Goal: Transaction & Acquisition: Book appointment/travel/reservation

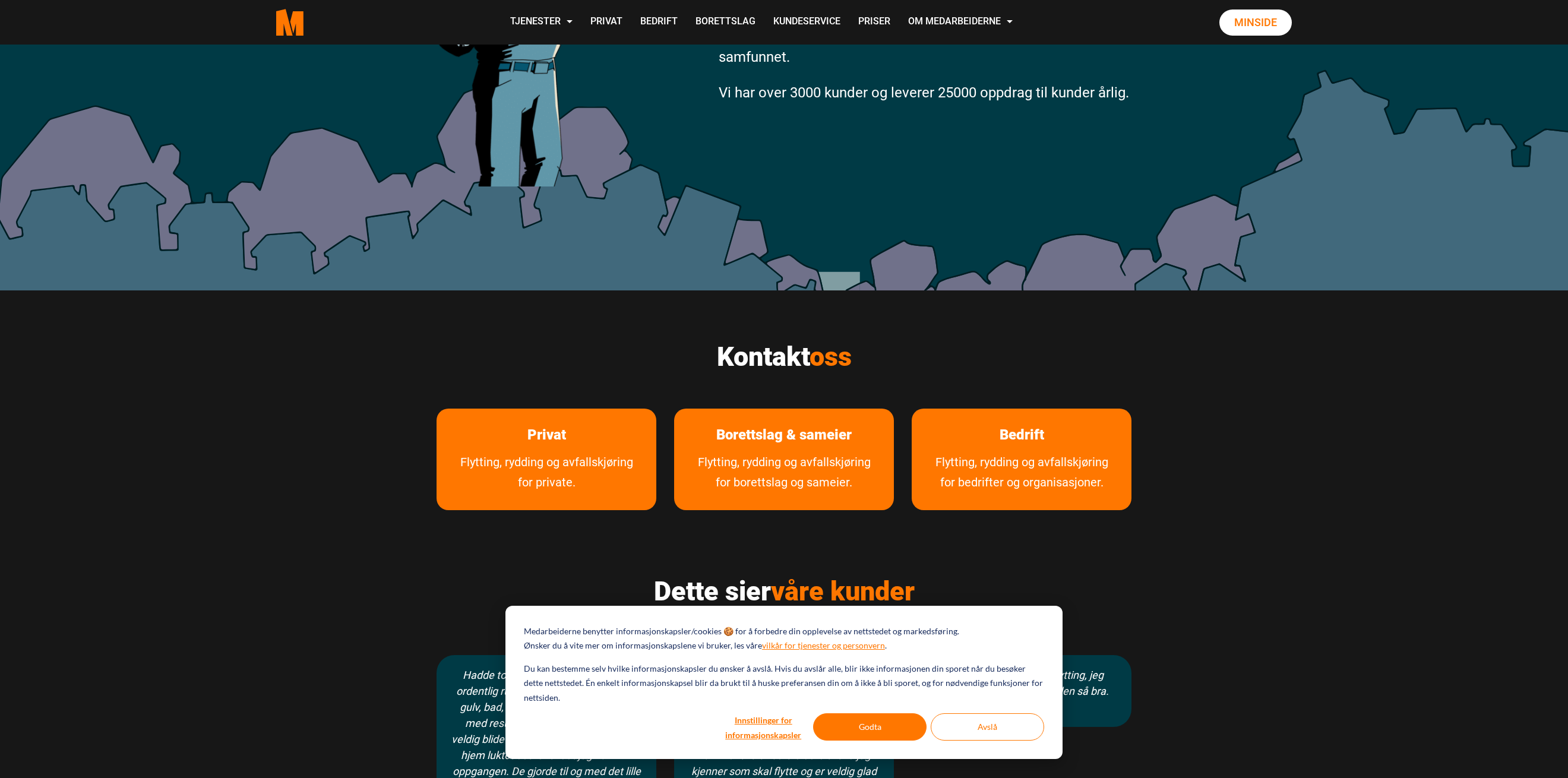
scroll to position [356, 0]
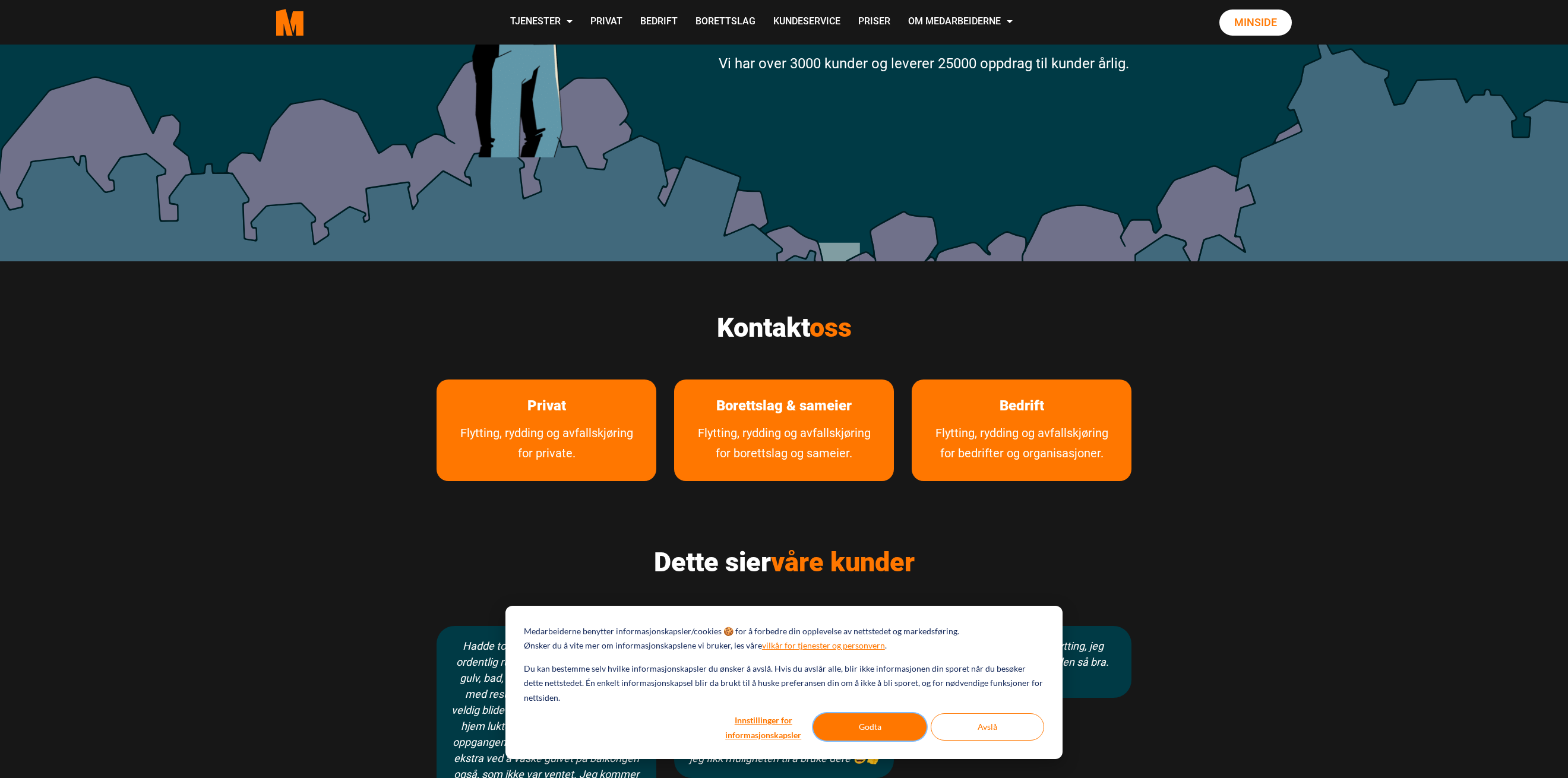
click at [873, 720] on button "Godta" at bounding box center [869, 726] width 113 height 27
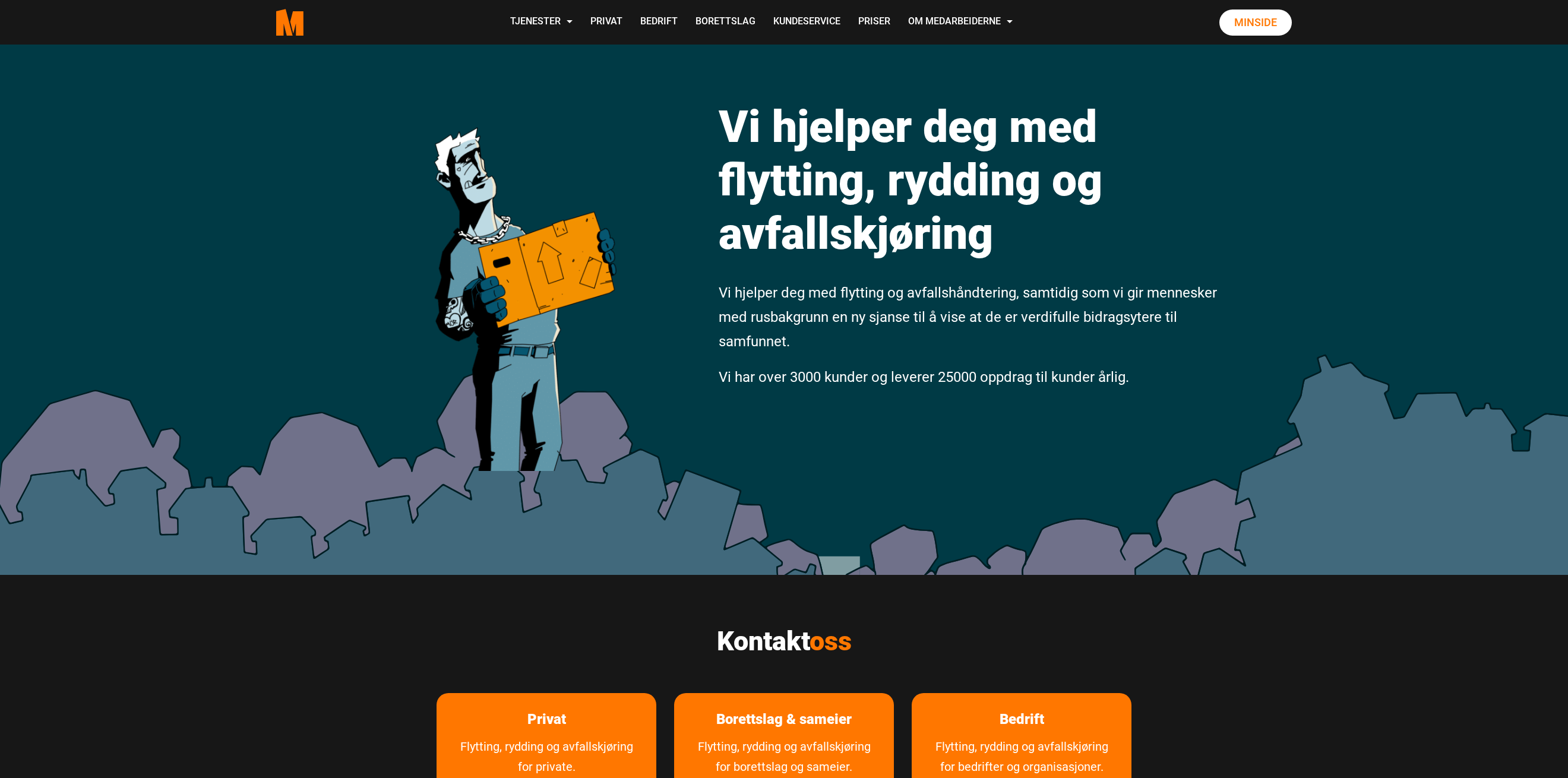
scroll to position [0, 0]
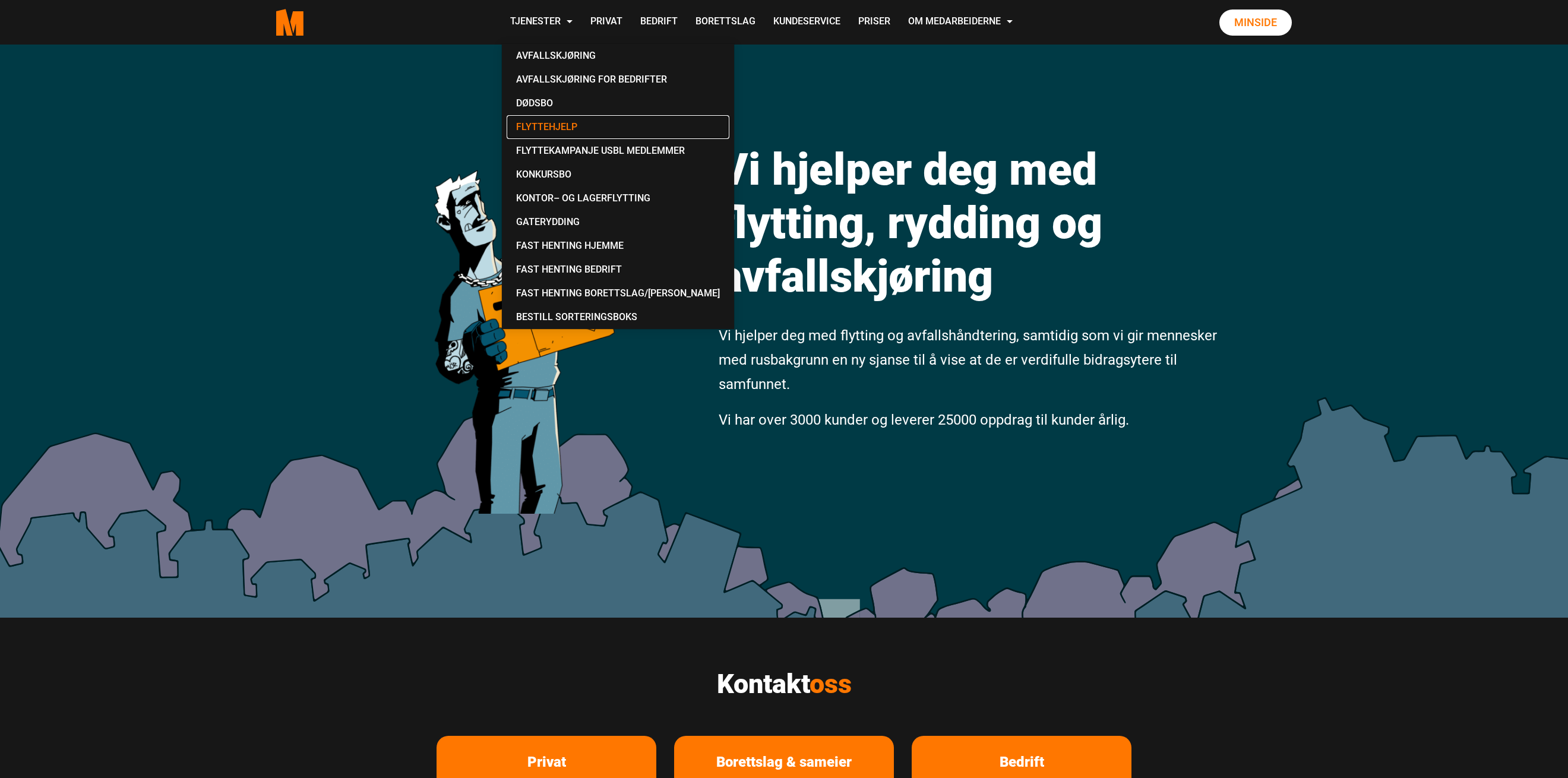
click at [534, 123] on link "Flyttehjelp" at bounding box center [618, 127] width 223 height 24
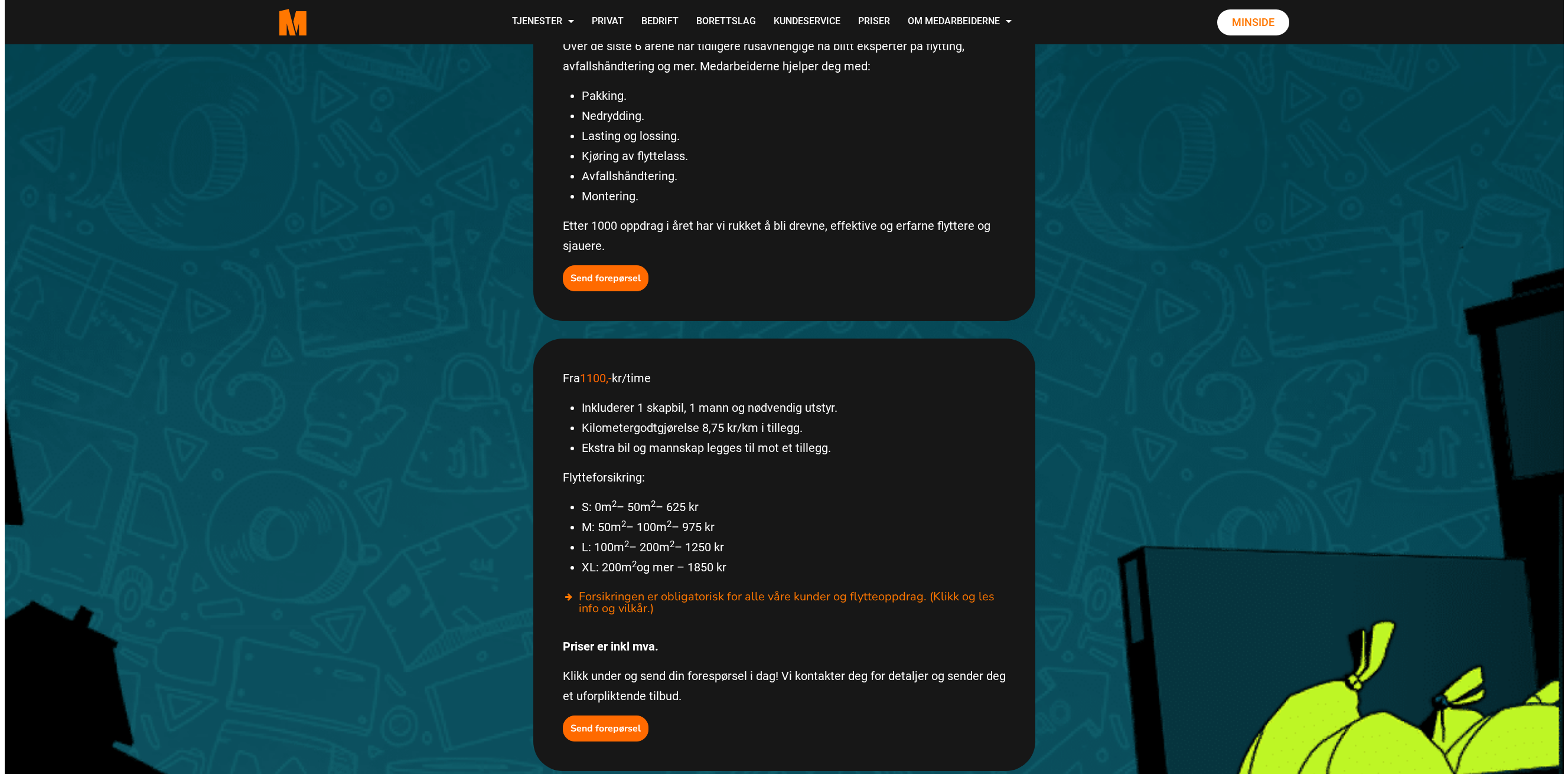
scroll to position [170, 0]
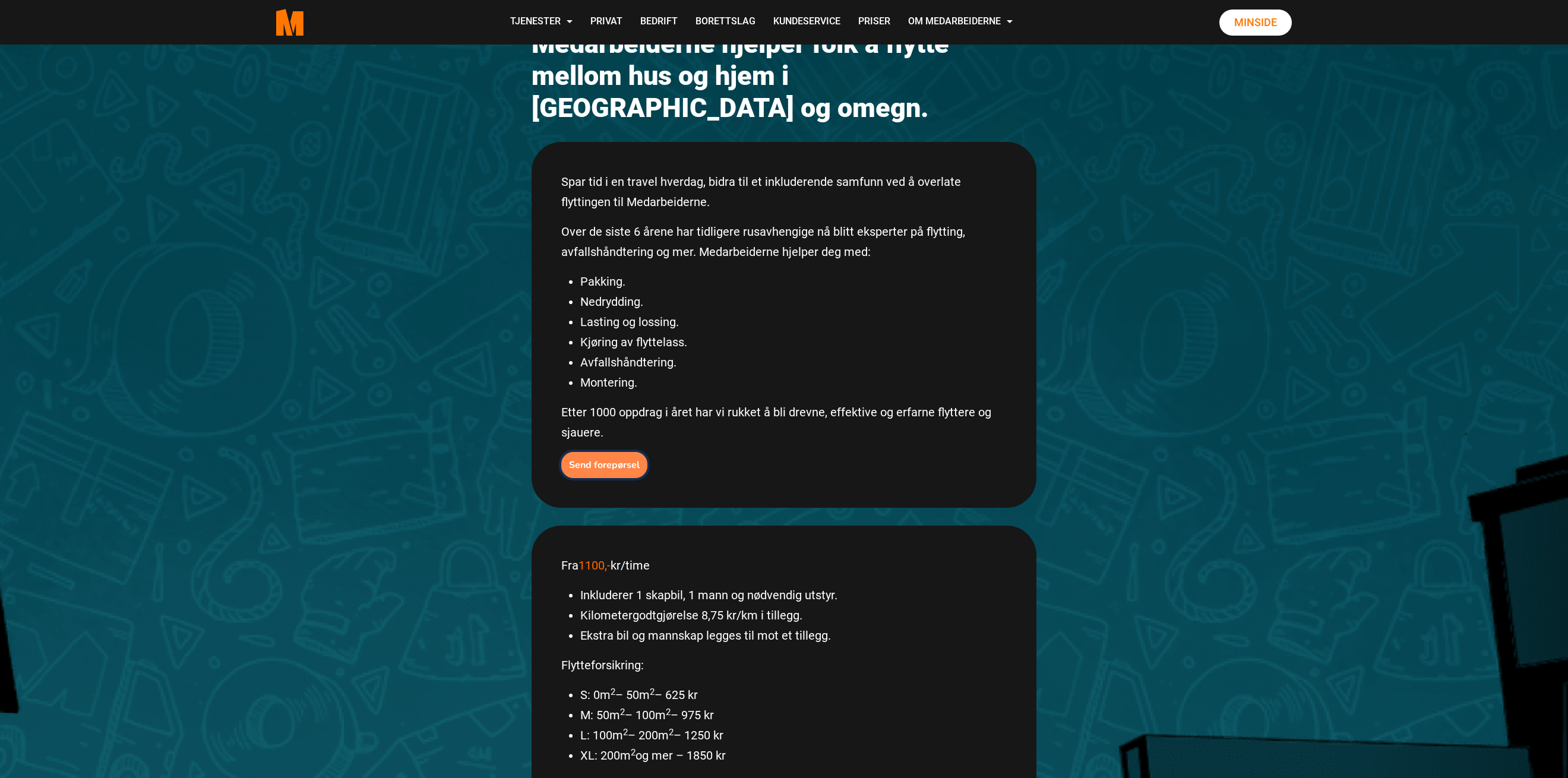
click at [623, 459] on b "Send forepørsel" at bounding box center [604, 465] width 70 height 13
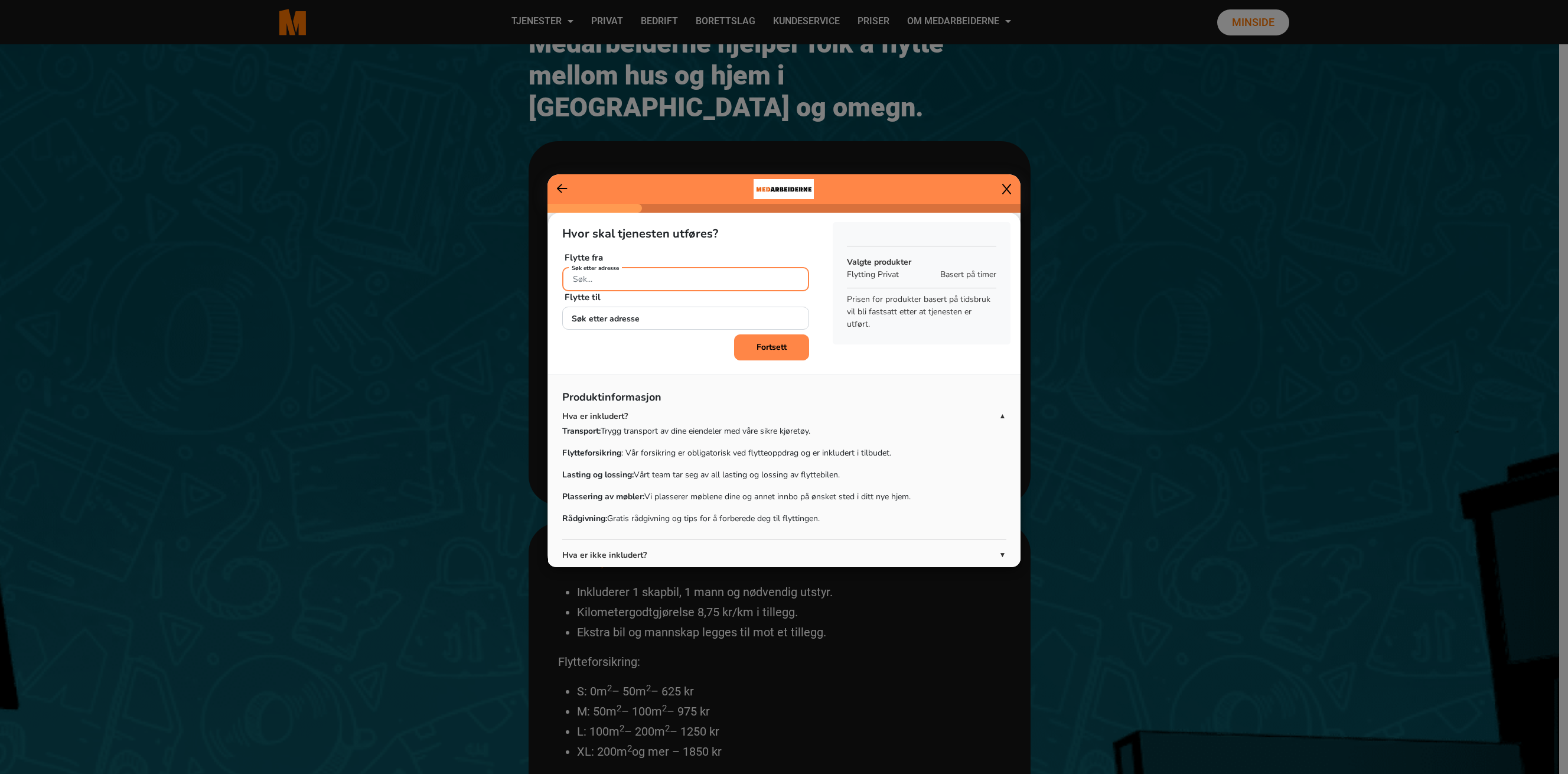
click at [610, 272] on div "Søk etter adresse" at bounding box center [686, 277] width 248 height 21
click at [617, 276] on input "Søk etter adresse" at bounding box center [686, 279] width 248 height 24
click at [617, 276] on input "Søk etter adresse" at bounding box center [686, 279] width 248 height 24
click at [661, 308] on ngb-highlight "[STREET_ADDRESS]" at bounding box center [637, 307] width 131 height 13
type input "[STREET_ADDRESS]"
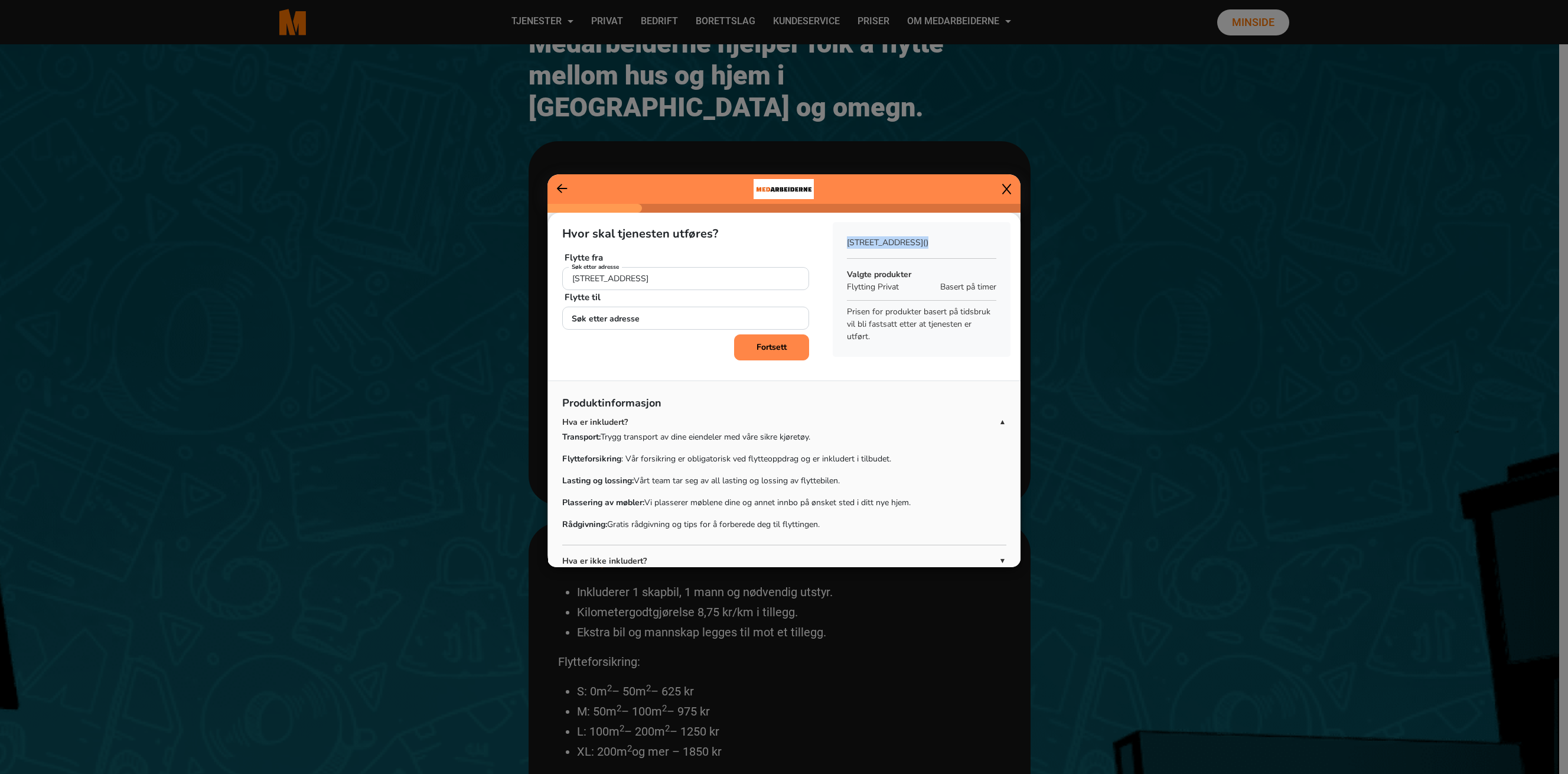
drag, startPoint x: 834, startPoint y: 249, endPoint x: 972, endPoint y: 238, distance: 138.4
click at [972, 238] on div "Sammendrag [STREET_ADDRESS] Valgte produkter Flytting Privat Basert på timer Pr…" at bounding box center [921, 290] width 178 height 135
drag, startPoint x: 971, startPoint y: 238, endPoint x: 953, endPoint y: 238, distance: 18.0
click at [972, 238] on p "[STREET_ADDRESS]" at bounding box center [921, 243] width 149 height 13
click at [751, 260] on p "Flytte fra" at bounding box center [686, 257] width 243 height 15
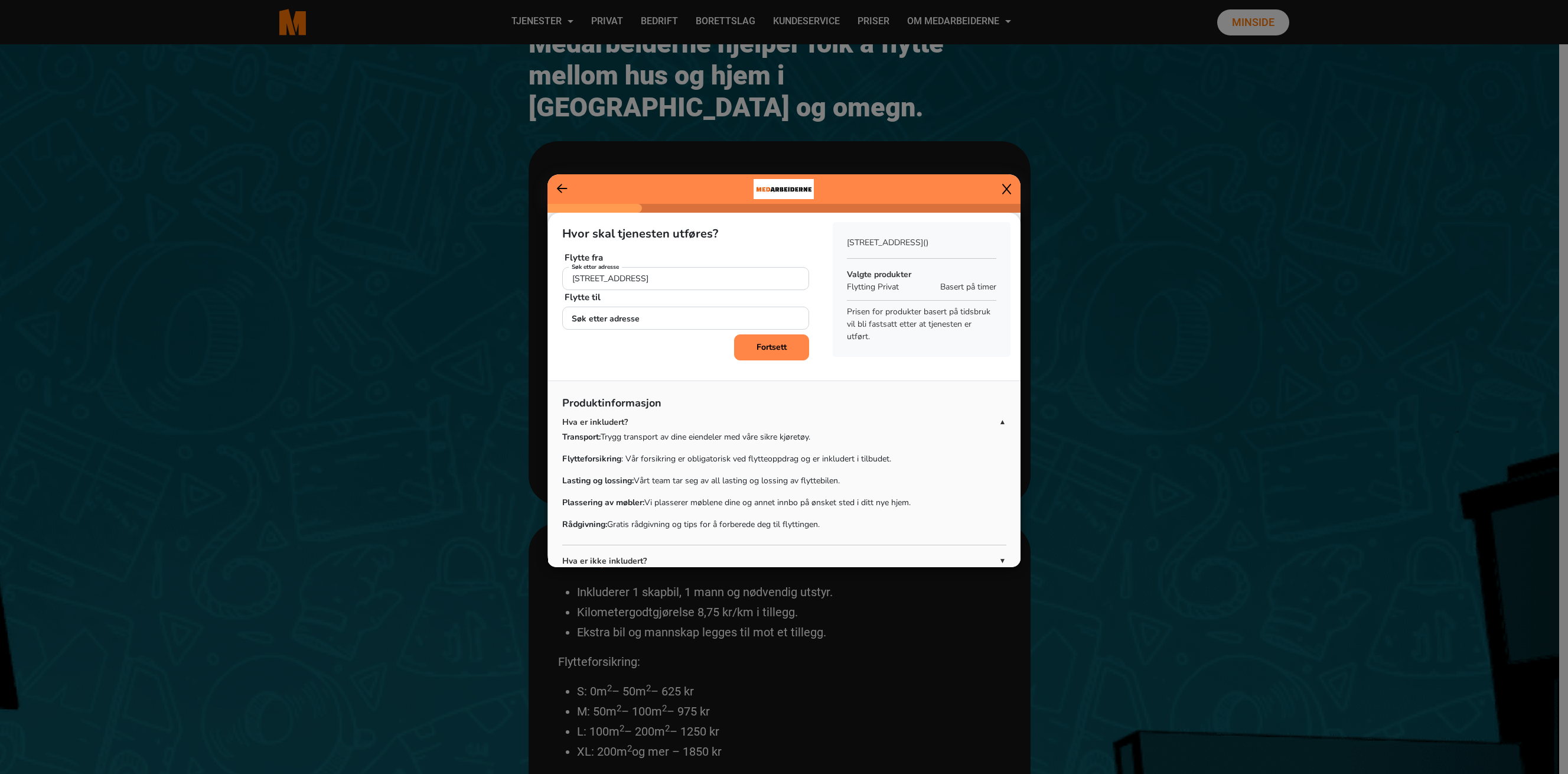
click at [716, 261] on p "Flytte fra" at bounding box center [686, 257] width 243 height 15
click at [659, 255] on p "Flytte fra" at bounding box center [686, 257] width 243 height 15
drag, startPoint x: 565, startPoint y: 283, endPoint x: 700, endPoint y: 277, distance: 135.1
click at [700, 276] on input "[STREET_ADDRESS]" at bounding box center [686, 279] width 248 height 24
click at [695, 325] on input "Søk etter adresse" at bounding box center [686, 319] width 248 height 24
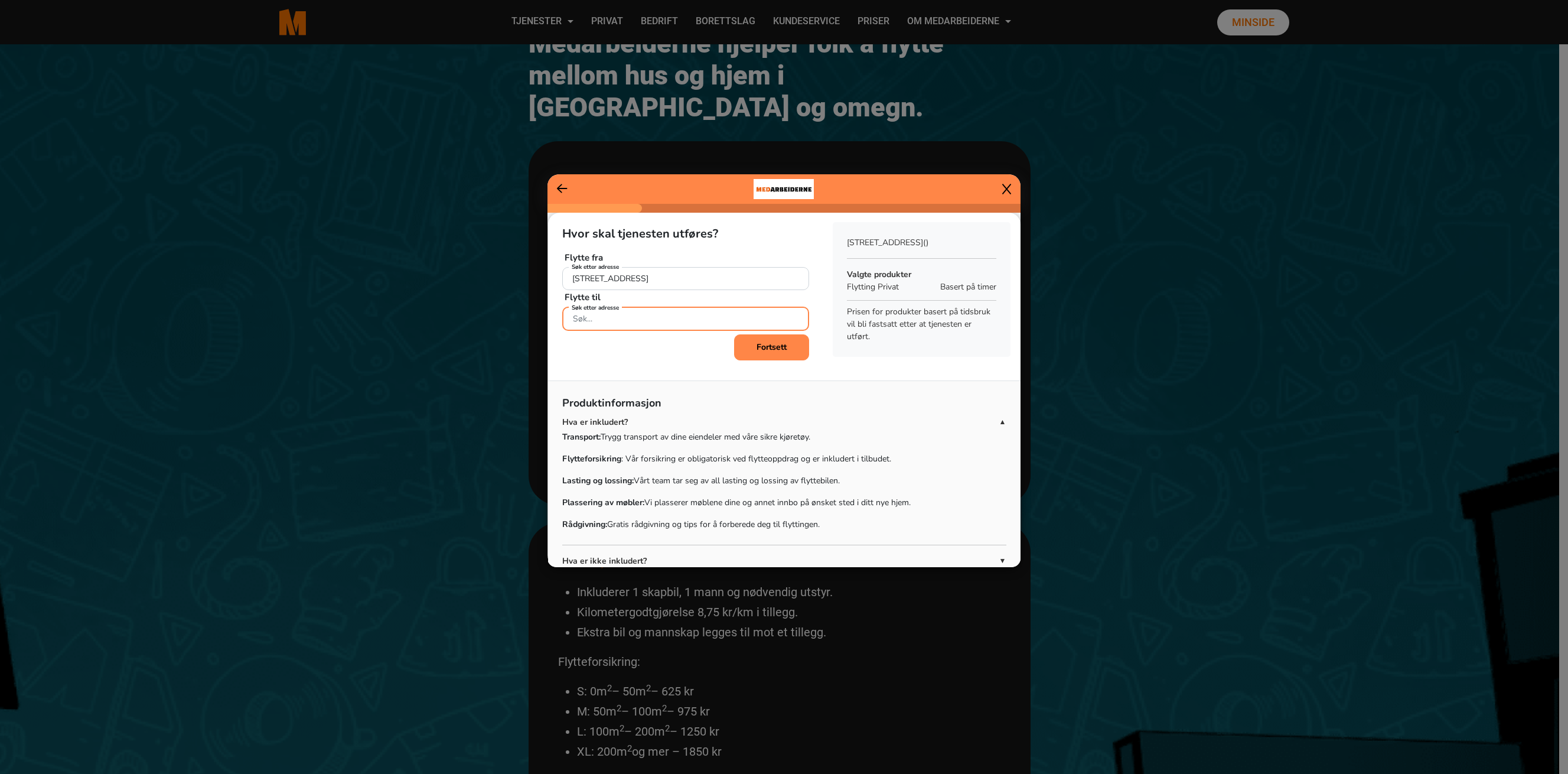
click at [695, 325] on input "Søk etter adresse" at bounding box center [686, 319] width 248 height 24
click at [670, 350] on div "Fortsett" at bounding box center [686, 347] width 248 height 26
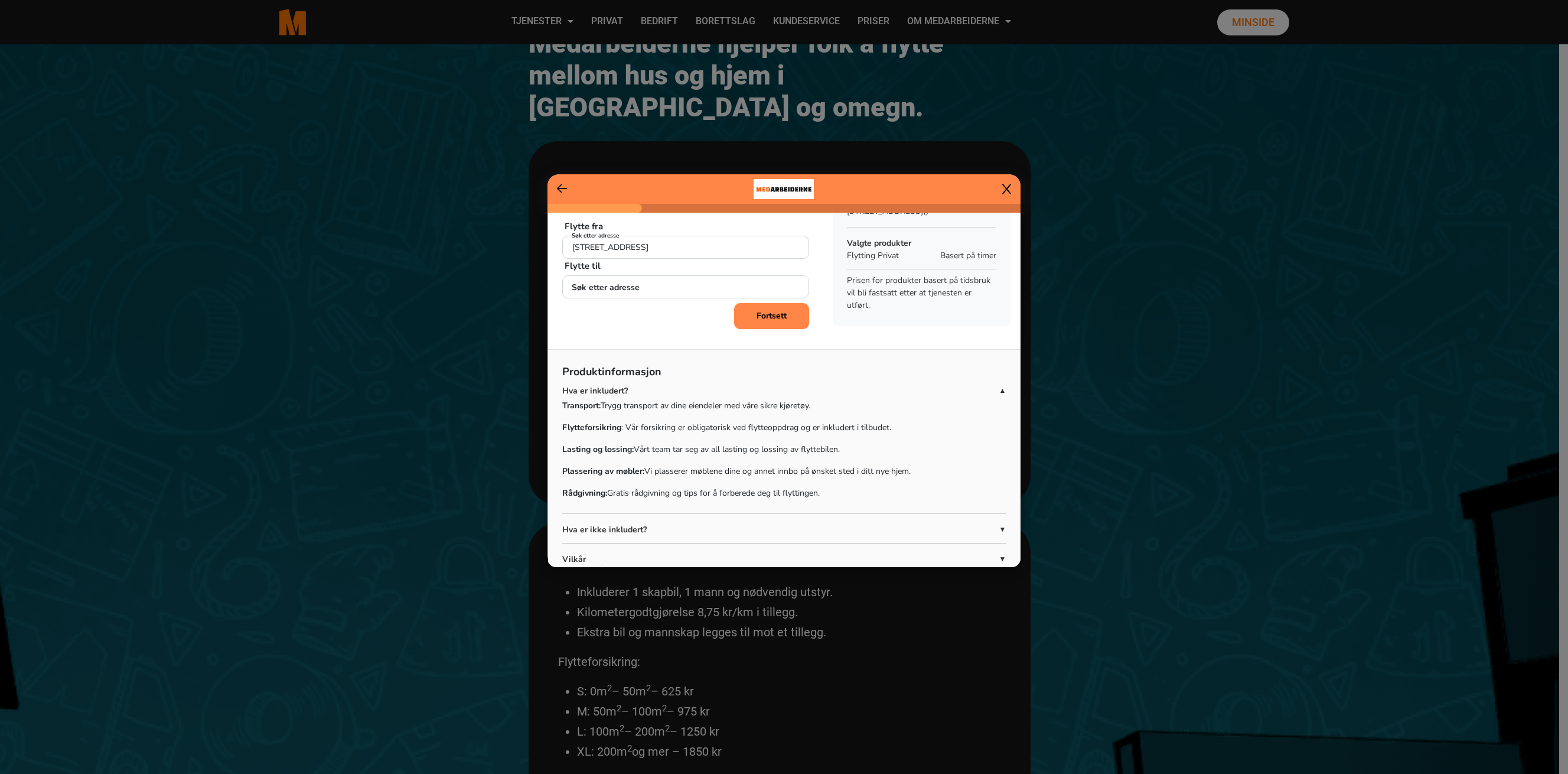
scroll to position [61, 0]
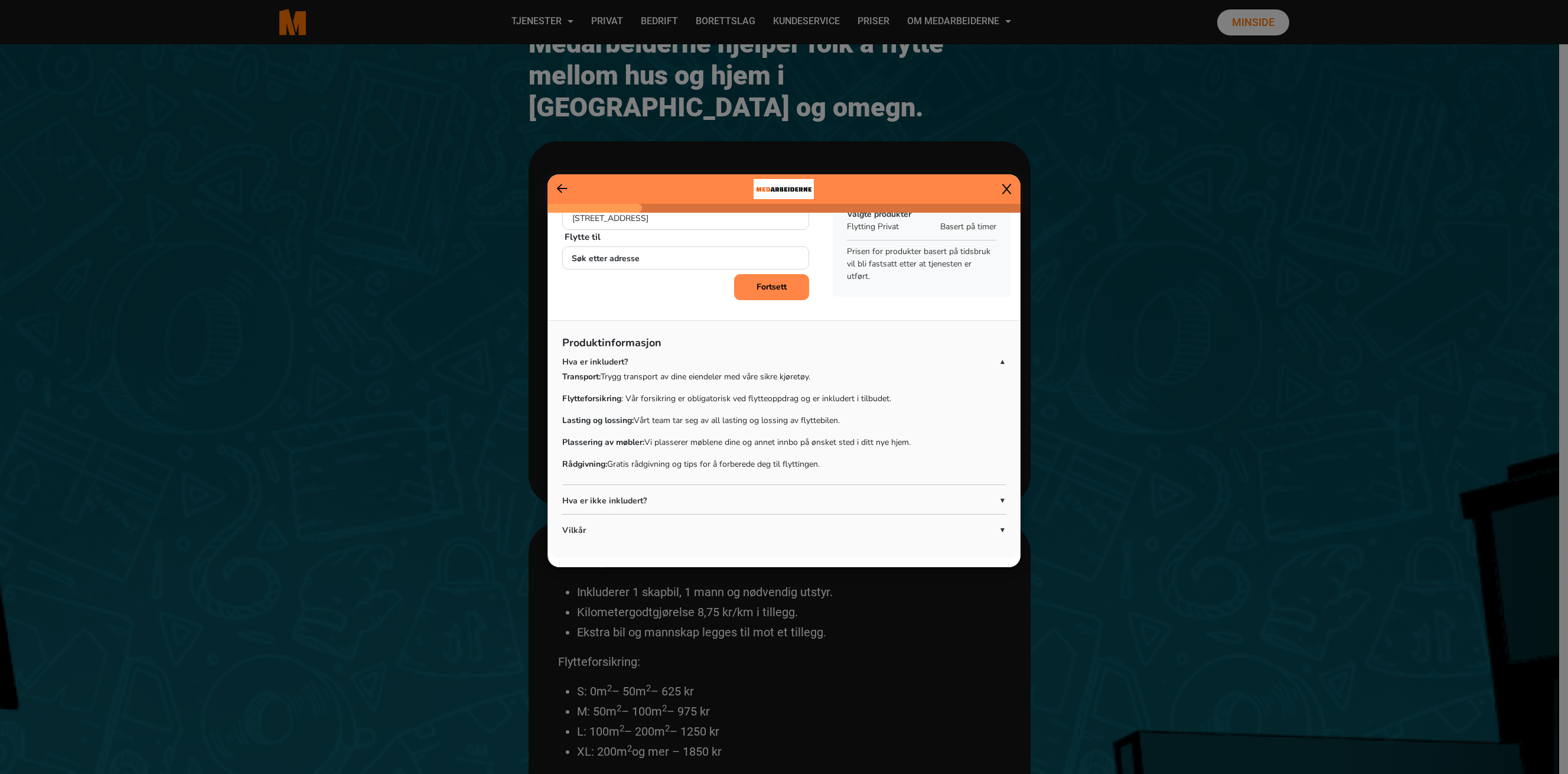
click at [980, 497] on p "Hva er ikke inkludert?" at bounding box center [781, 501] width 437 height 13
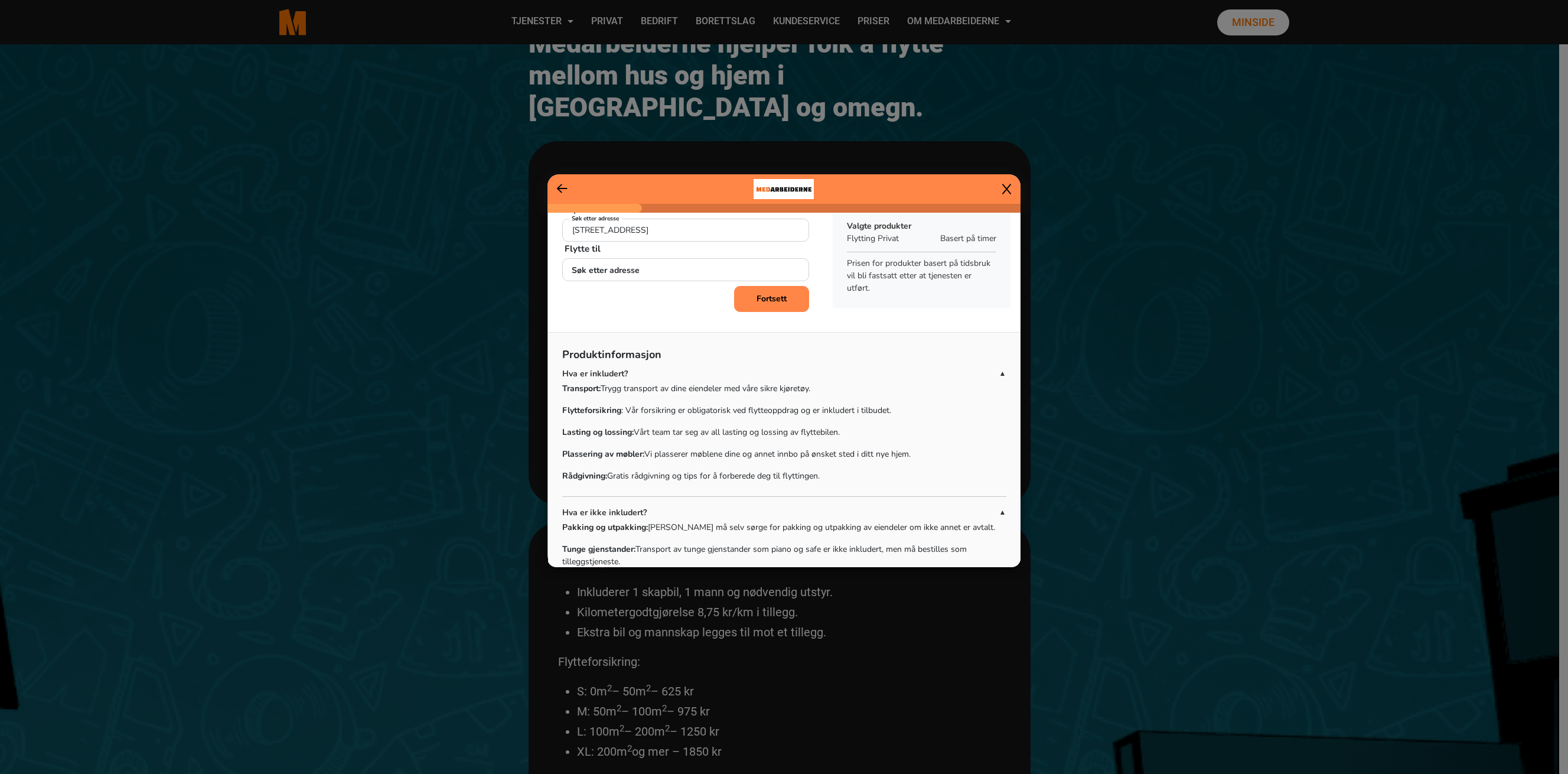
scroll to position [0, 0]
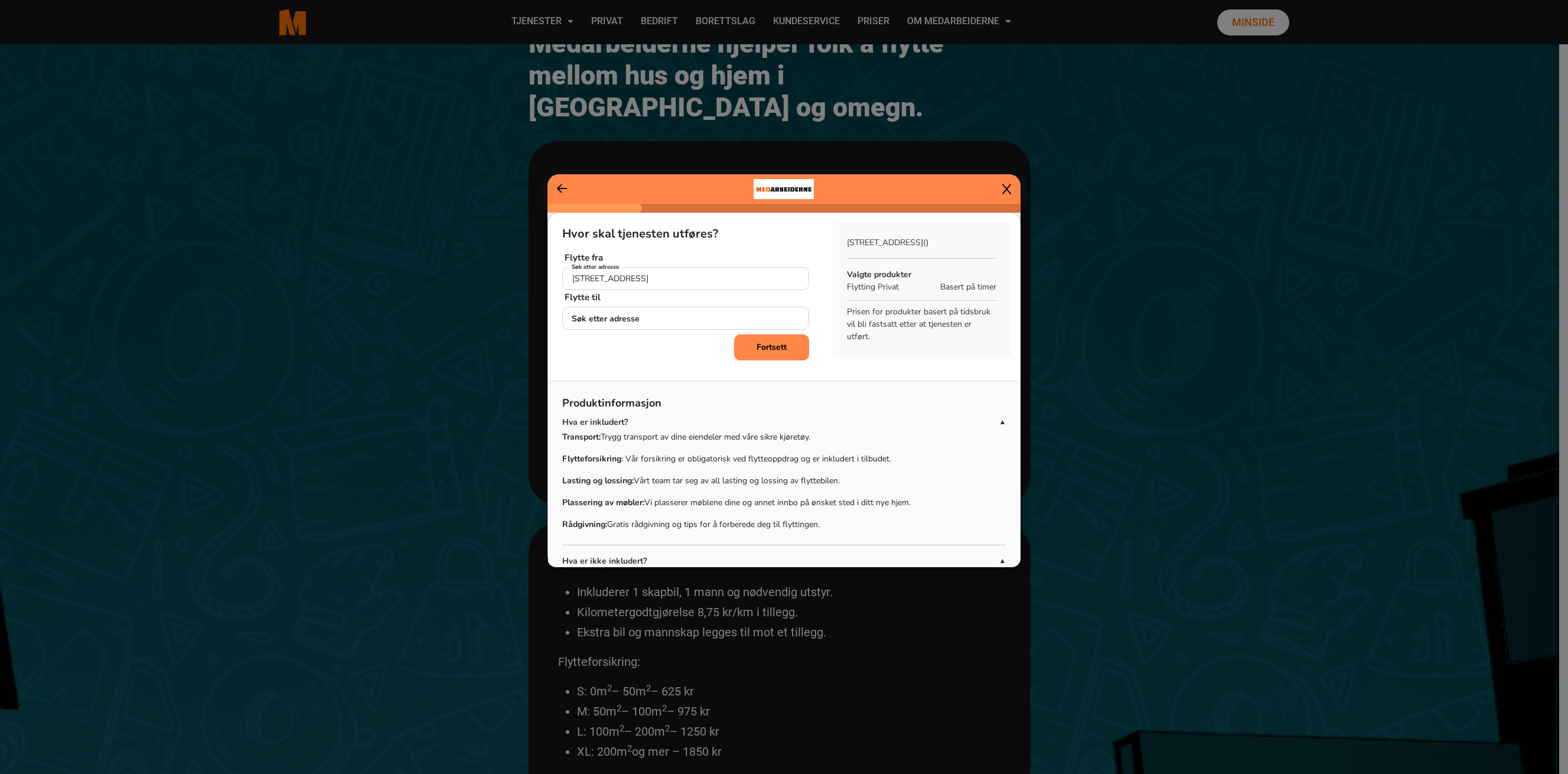
click at [980, 418] on p "Hva er inkludert?" at bounding box center [781, 422] width 437 height 13
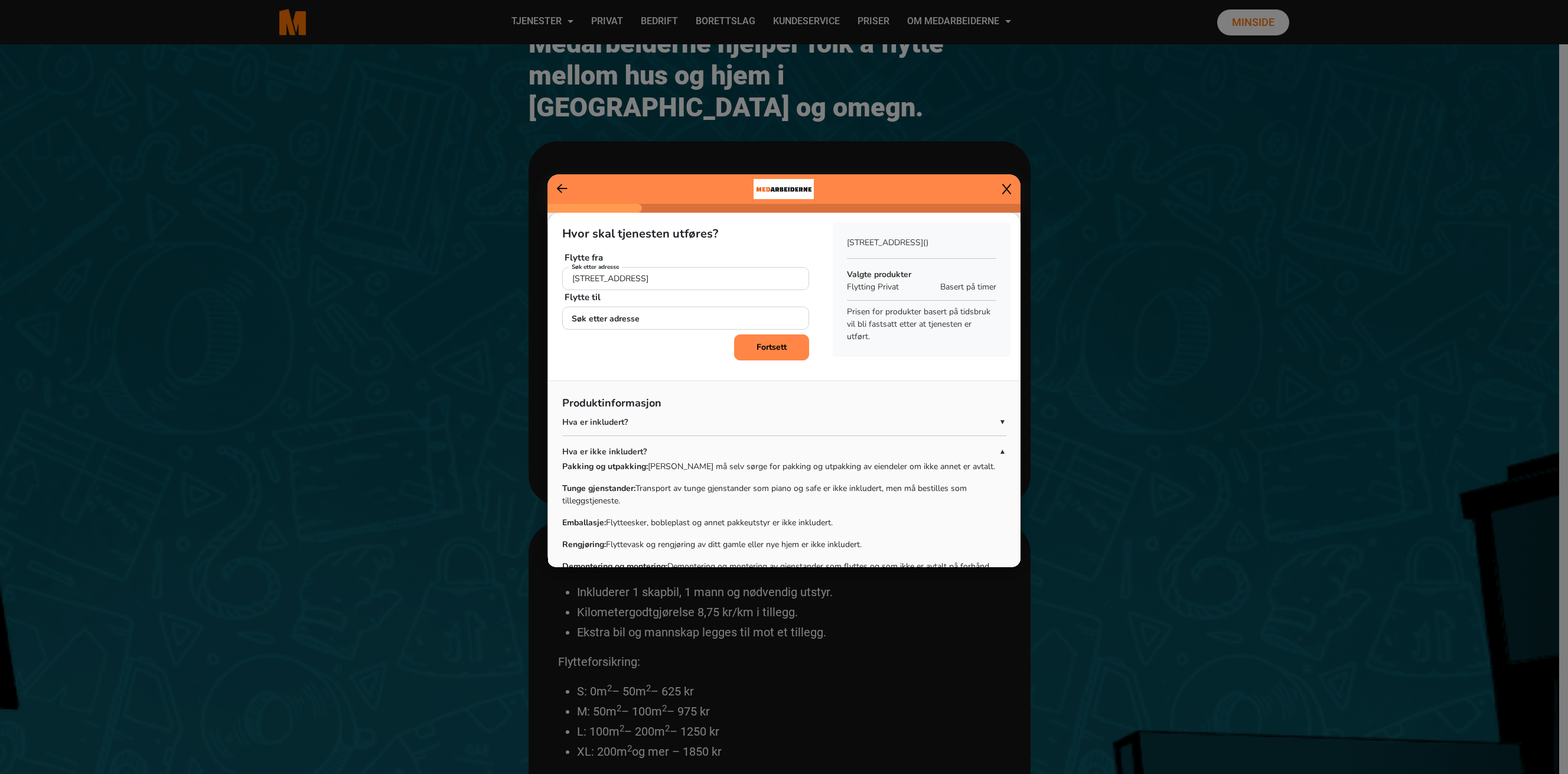
click at [980, 418] on p "Hva er inkludert?" at bounding box center [781, 422] width 437 height 13
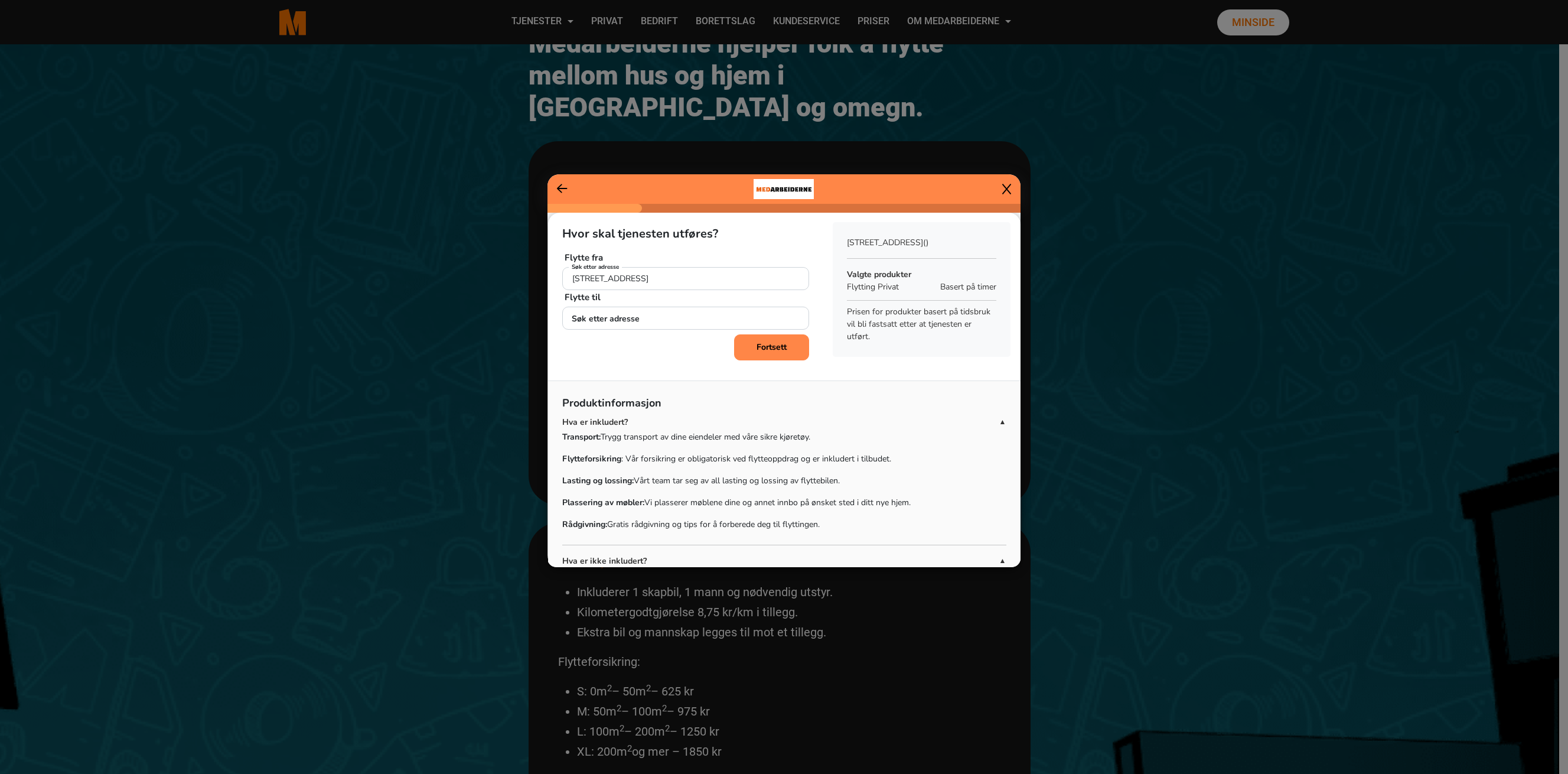
click at [369, 397] on ngb-modal-window "Hvor skal tjenesten utføres? Flytte fra Kvernodden 19, 3830 Ulefoss Søk etter a…" at bounding box center [784, 387] width 1568 height 774
click at [645, 370] on div "Hvor skal tjenesten utføres? Flytte fra Kvernodden 19, 3830 Ulefoss Søk etter a…" at bounding box center [784, 502] width 472 height 580
click at [800, 250] on p "Flytte fra" at bounding box center [686, 257] width 243 height 15
